Goal: Task Accomplishment & Management: Complete application form

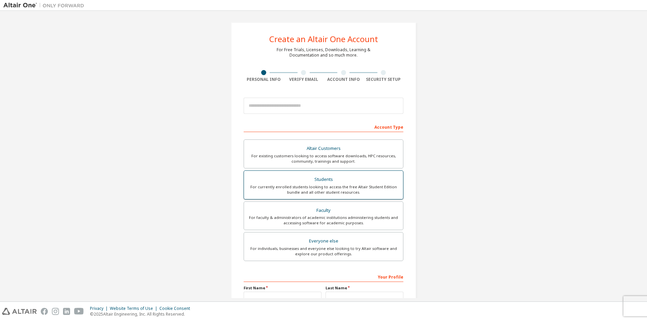
click at [318, 185] on div "For currently enrolled students looking to access the free Altair Student Editi…" at bounding box center [323, 189] width 151 height 11
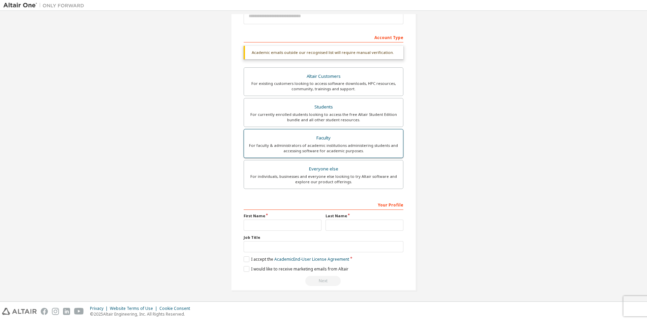
scroll to position [90, 0]
click at [278, 226] on input "text" at bounding box center [283, 224] width 78 height 11
type input "********"
type input "*"
type input "*******"
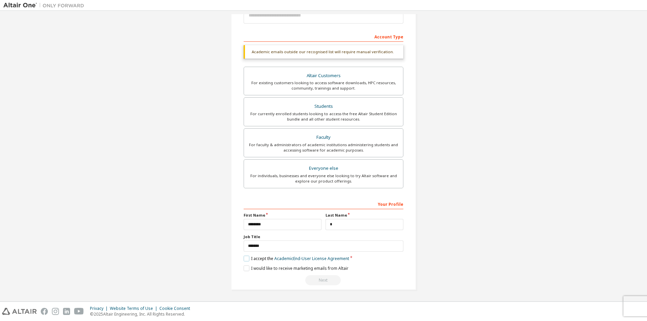
click at [244, 261] on label "I accept the Academic End-User License Agreement" at bounding box center [297, 259] width 106 height 6
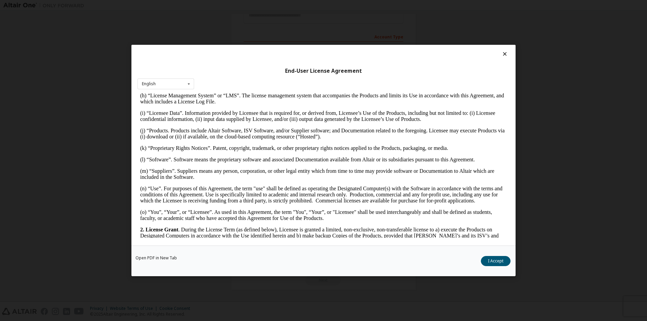
scroll to position [371, 0]
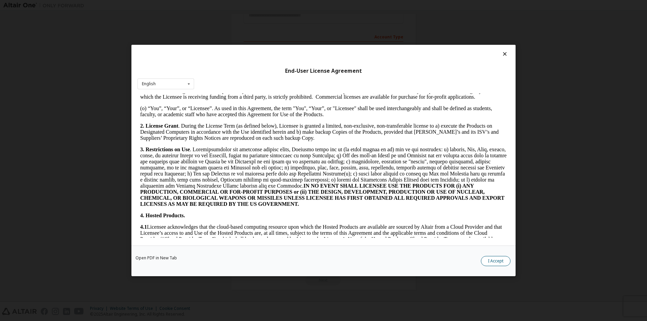
click at [499, 262] on button "I Accept" at bounding box center [496, 261] width 30 height 10
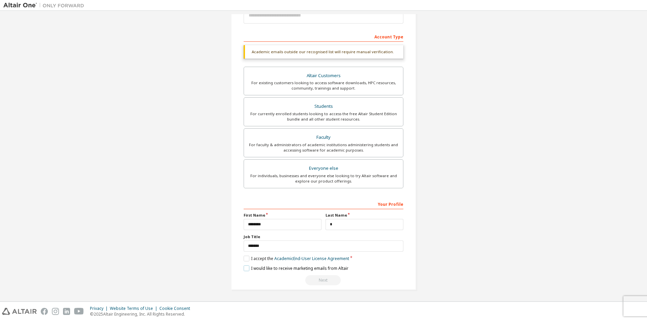
click at [244, 269] on label "I would like to receive marketing emails from Altair" at bounding box center [296, 269] width 105 height 6
click at [342, 259] on link "Academic End-User License Agreement" at bounding box center [311, 259] width 75 height 6
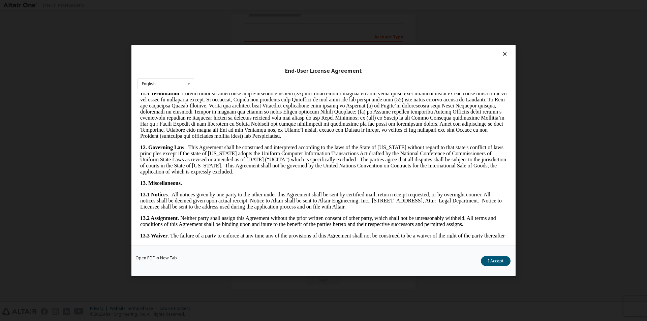
scroll to position [1010, 0]
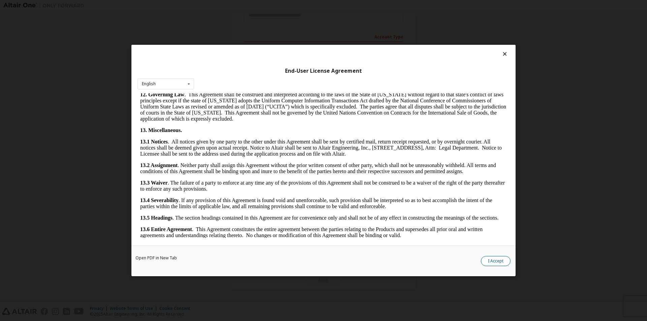
click at [488, 261] on button "I Accept" at bounding box center [496, 261] width 30 height 10
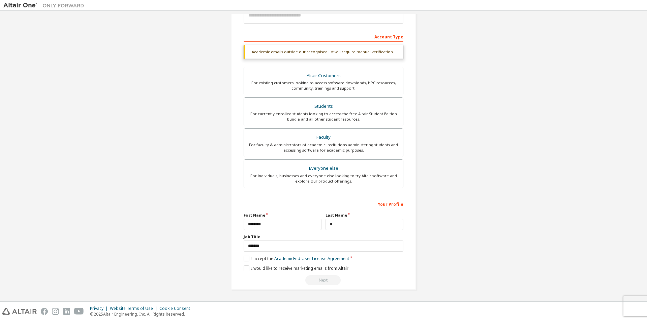
click at [325, 284] on div "Next" at bounding box center [324, 280] width 160 height 10
click at [244, 269] on label "I would like to receive marketing emails from Altair" at bounding box center [296, 269] width 105 height 6
click at [245, 268] on label "I would like to receive marketing emails from Altair" at bounding box center [296, 269] width 105 height 6
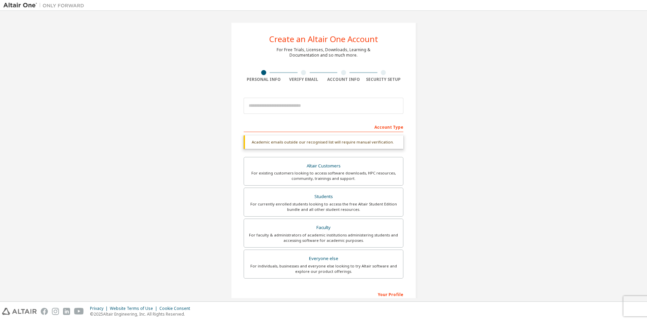
click at [288, 115] on div at bounding box center [324, 105] width 160 height 23
click at [289, 109] on input "email" at bounding box center [324, 106] width 160 height 16
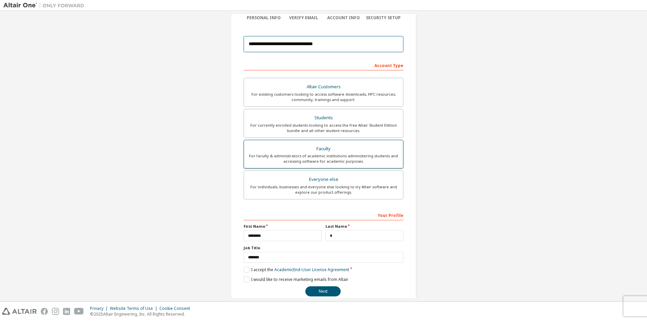
scroll to position [73, 0]
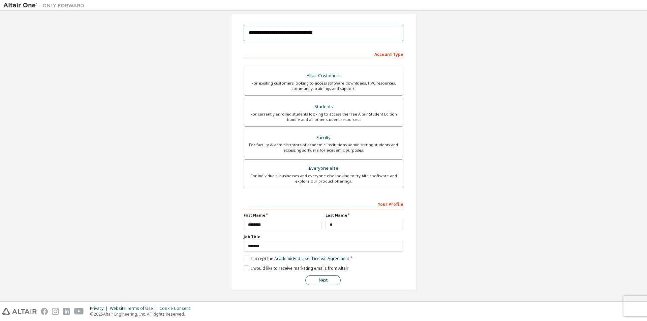
type input "**********"
click at [322, 281] on button "Next" at bounding box center [322, 280] width 35 height 10
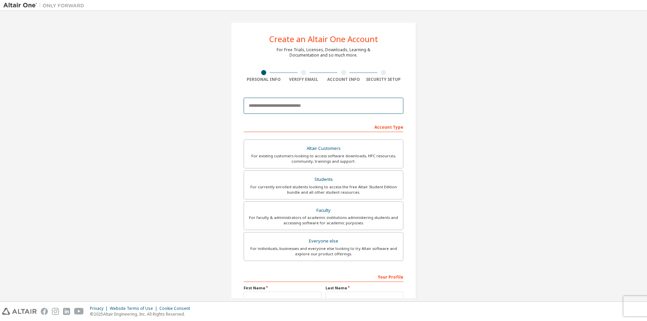
click at [293, 110] on input "email" at bounding box center [324, 106] width 160 height 16
type input "**********"
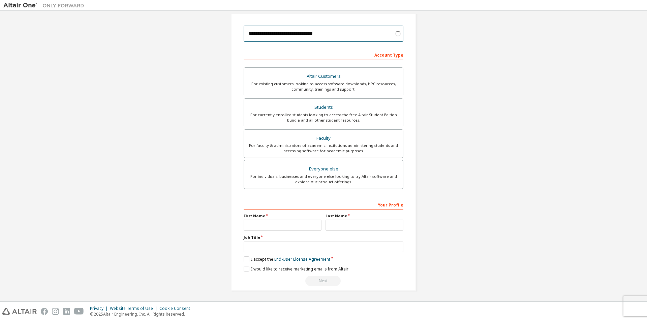
scroll to position [73, 0]
click at [275, 222] on input "text" at bounding box center [283, 224] width 78 height 11
type input "********"
click at [334, 226] on input "text" at bounding box center [365, 224] width 78 height 11
type input "*"
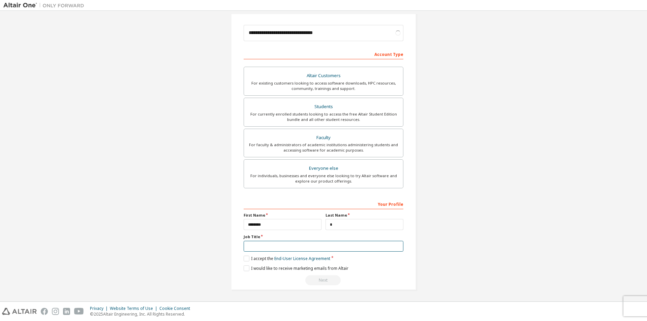
click at [290, 244] on input "text" at bounding box center [324, 246] width 160 height 11
type input "*******"
click at [246, 258] on label "I accept the End-User License Agreement" at bounding box center [287, 259] width 87 height 6
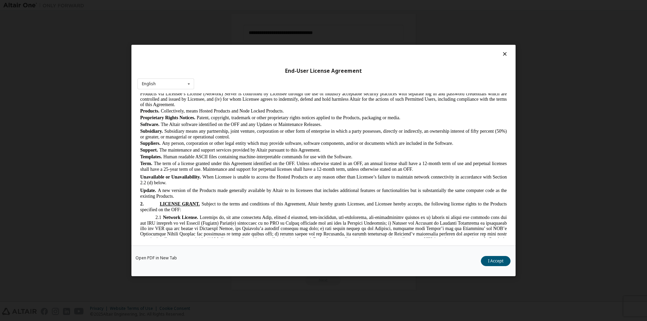
scroll to position [405, 0]
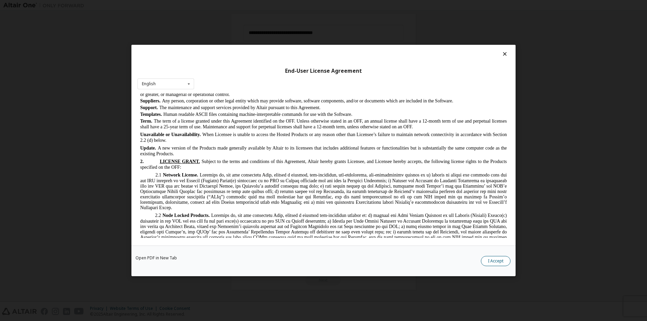
click at [501, 262] on button "I Accept" at bounding box center [496, 261] width 30 height 10
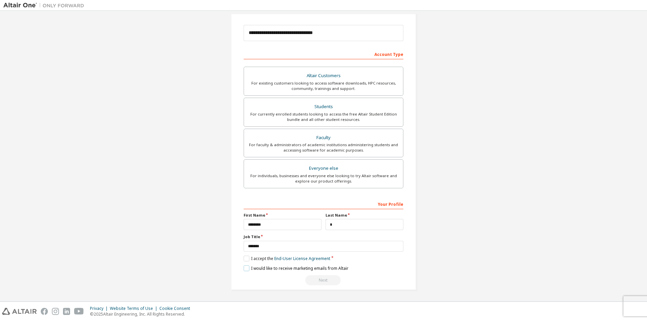
click at [245, 270] on label "I would like to receive marketing emails from Altair" at bounding box center [296, 269] width 105 height 6
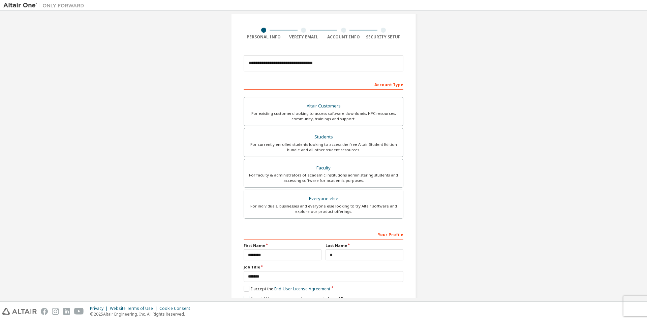
scroll to position [0, 0]
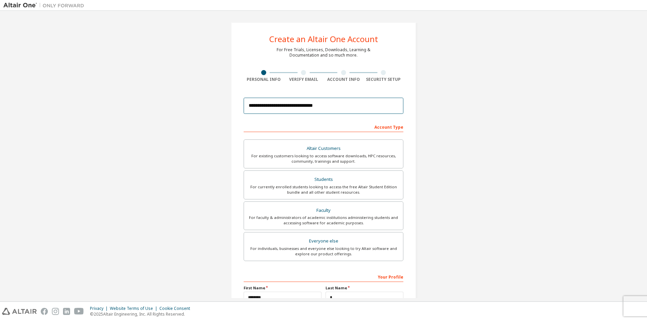
click at [339, 108] on input "**********" at bounding box center [324, 106] width 160 height 16
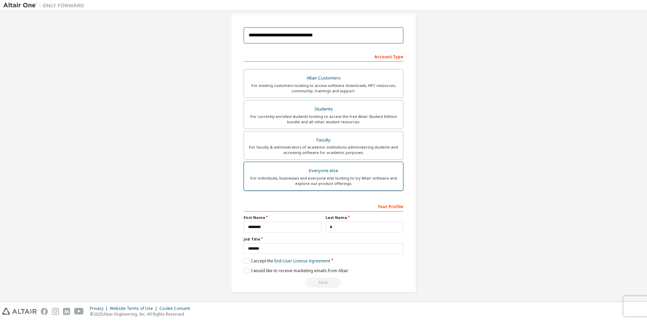
scroll to position [73, 0]
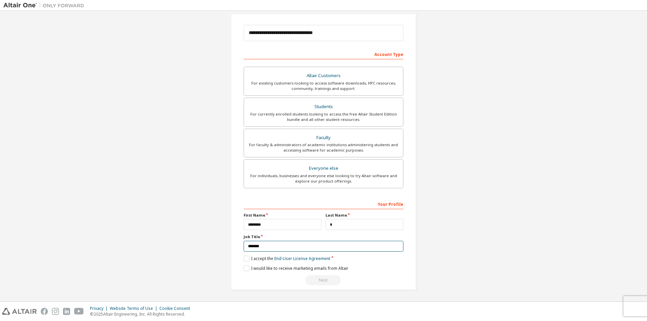
click at [363, 248] on input "*******" at bounding box center [324, 246] width 160 height 11
click at [322, 283] on div "Next" at bounding box center [324, 280] width 160 height 10
click at [366, 248] on input "*******" at bounding box center [324, 246] width 160 height 11
drag, startPoint x: 366, startPoint y: 248, endPoint x: 169, endPoint y: 265, distance: 198.0
click at [169, 265] on div "**********" at bounding box center [323, 119] width 641 height 357
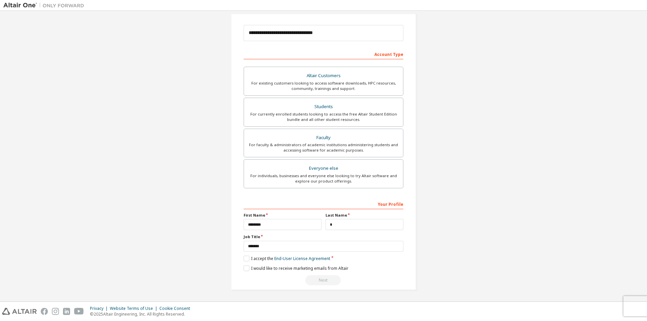
click at [306, 278] on div "Next" at bounding box center [324, 280] width 160 height 10
drag, startPoint x: 326, startPoint y: 283, endPoint x: 335, endPoint y: 283, distance: 8.4
click at [331, 283] on div "Next" at bounding box center [324, 280] width 160 height 10
click at [335, 282] on div "Next" at bounding box center [324, 280] width 160 height 10
drag, startPoint x: 335, startPoint y: 282, endPoint x: 328, endPoint y: 282, distance: 7.8
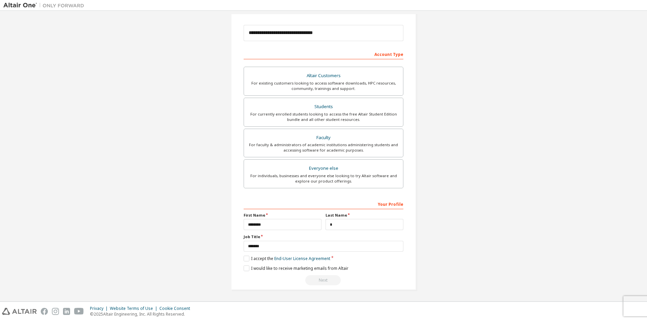
click at [333, 282] on div "Next" at bounding box center [324, 280] width 160 height 10
click at [299, 258] on link "End-User License Agreement" at bounding box center [302, 259] width 56 height 6
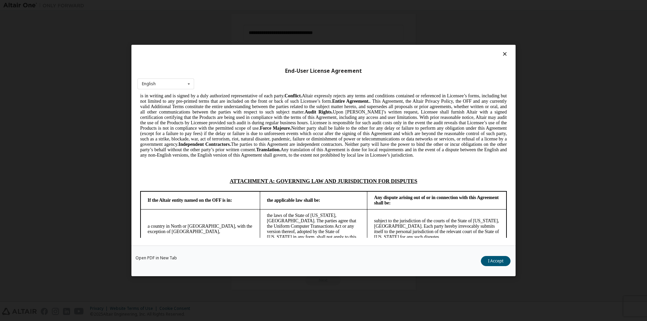
scroll to position [1703, 0]
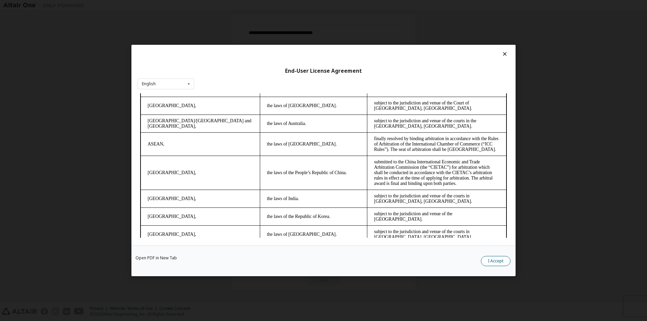
click at [496, 261] on button "I Accept" at bounding box center [496, 261] width 30 height 10
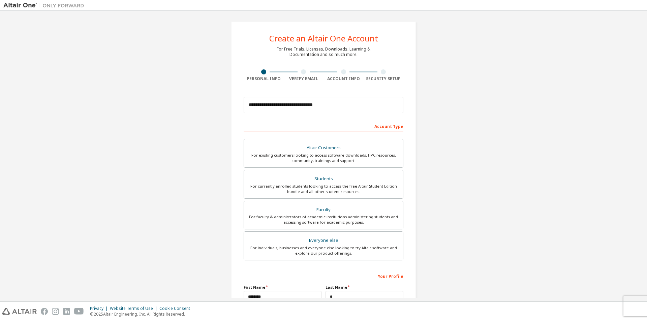
scroll to position [0, 0]
click at [334, 105] on input "**********" at bounding box center [324, 106] width 160 height 16
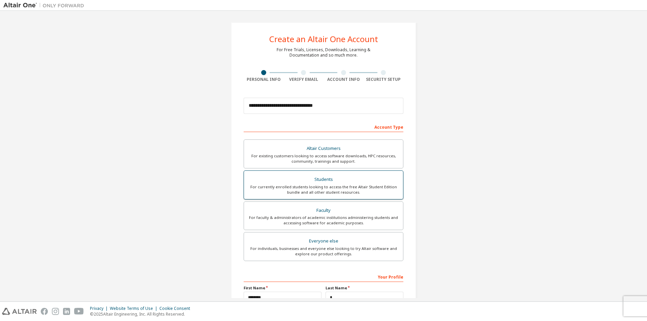
click at [349, 187] on div "For currently enrolled students looking to access the free Altair Student Editi…" at bounding box center [323, 189] width 151 height 11
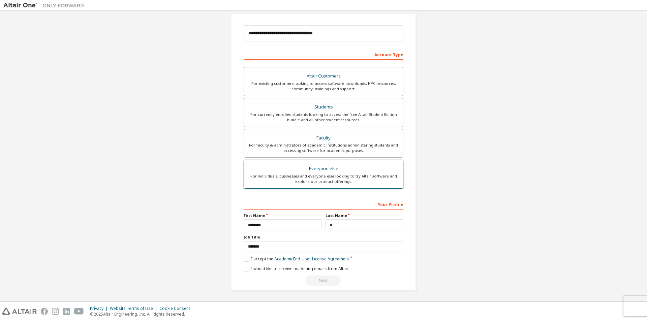
scroll to position [73, 0]
click at [307, 107] on div "Students" at bounding box center [323, 106] width 151 height 9
click at [246, 260] on label "I accept the Academic End-User License Agreement" at bounding box center [297, 259] width 106 height 6
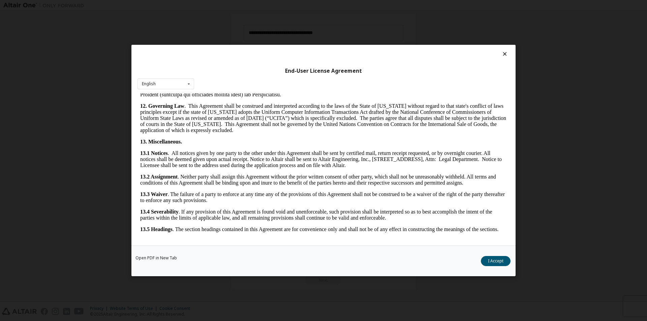
scroll to position [1010, 0]
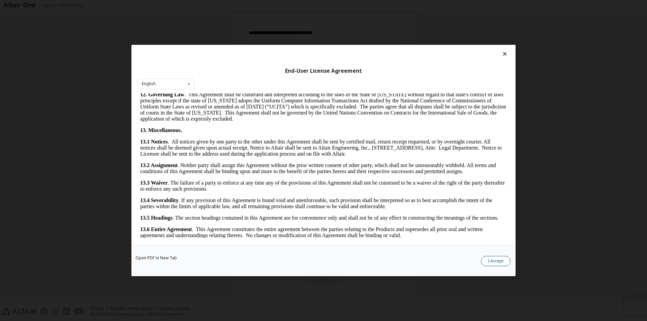
click at [489, 260] on button "I Accept" at bounding box center [496, 261] width 30 height 10
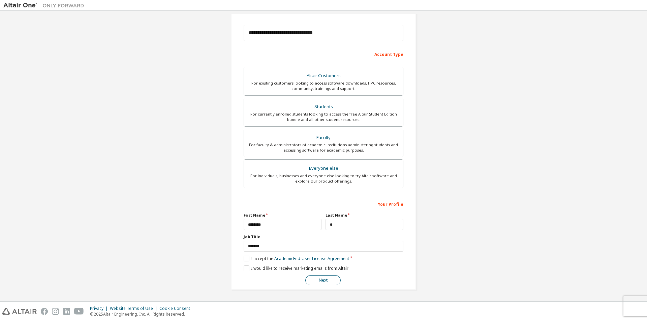
click at [328, 278] on button "Next" at bounding box center [322, 280] width 35 height 10
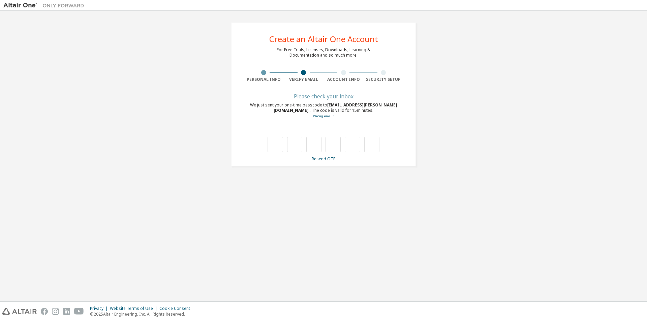
scroll to position [0, 0]
type input "*"
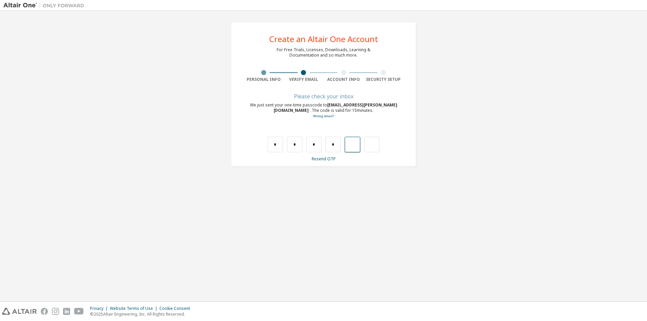
type input "*"
click at [281, 144] on input "text" at bounding box center [275, 145] width 15 height 16
type input "*"
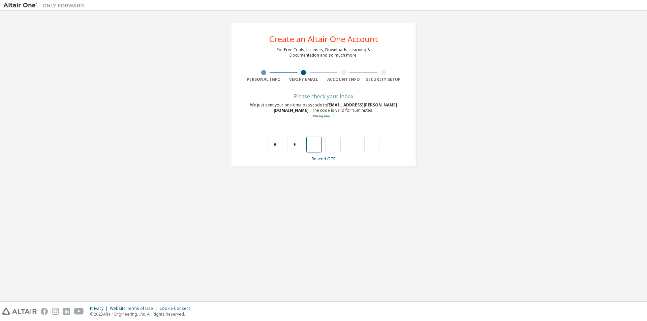
type input "*"
